Goal: Information Seeking & Learning: Check status

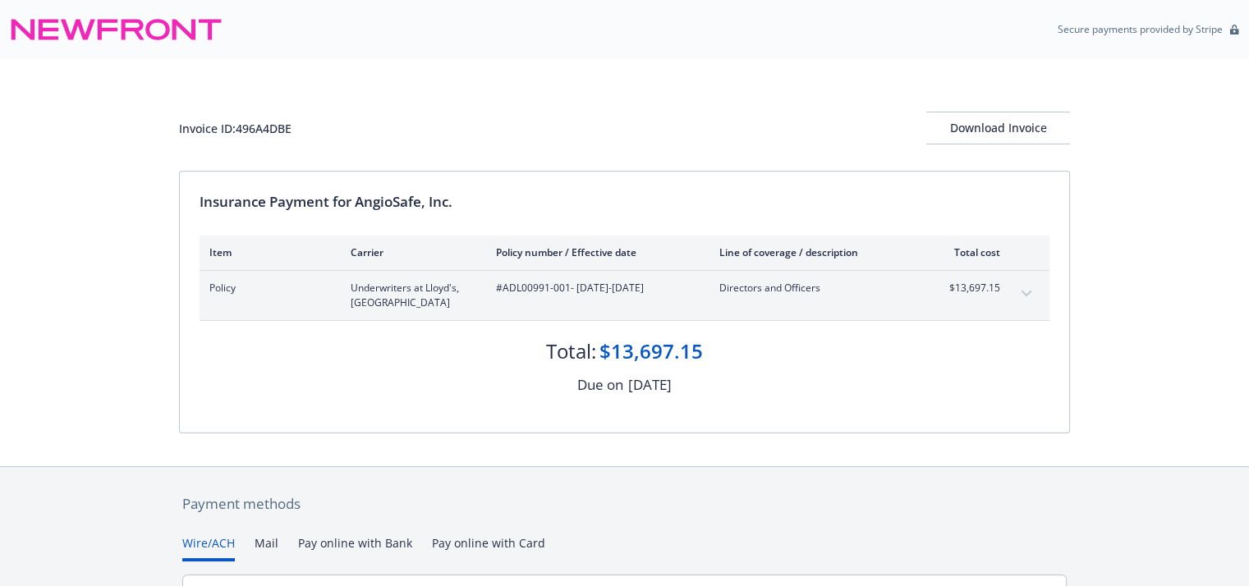
click at [1026, 291] on icon "expand content" at bounding box center [1026, 294] width 10 height 7
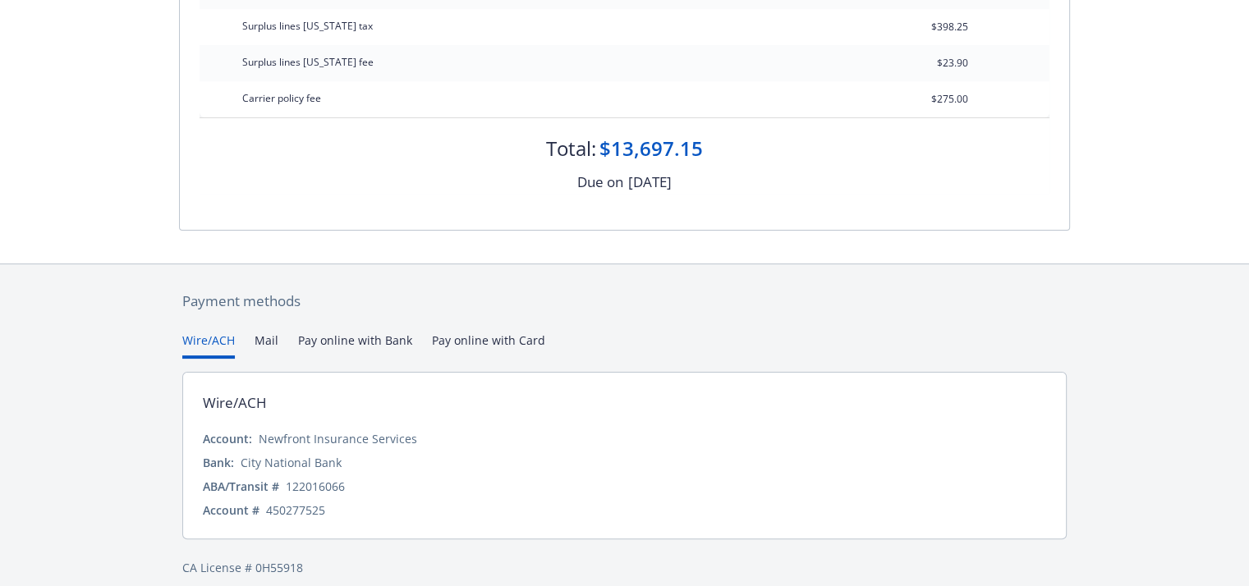
scroll to position [373, 0]
